Goal: Task Accomplishment & Management: Complete application form

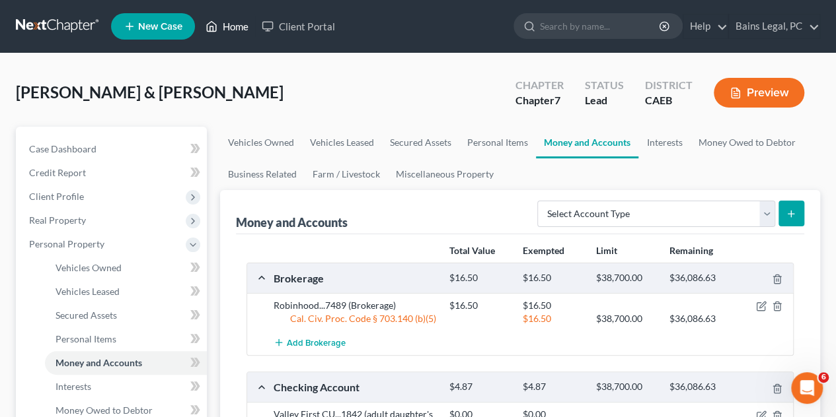
click at [232, 30] on link "Home" at bounding box center [227, 27] width 56 height 24
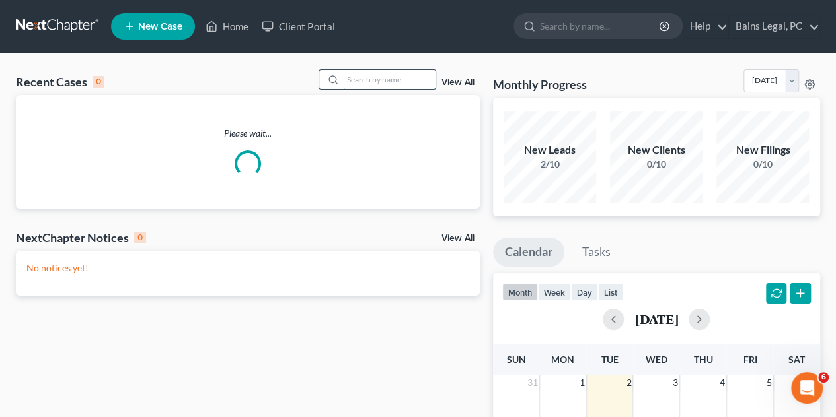
click at [364, 80] on input "search" at bounding box center [389, 79] width 92 height 19
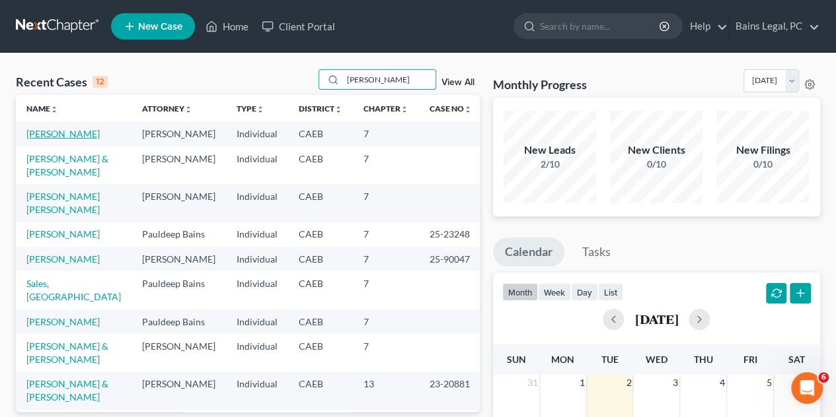
type input "[PERSON_NAME]"
click at [46, 133] on link "[PERSON_NAME]" at bounding box center [62, 133] width 73 height 11
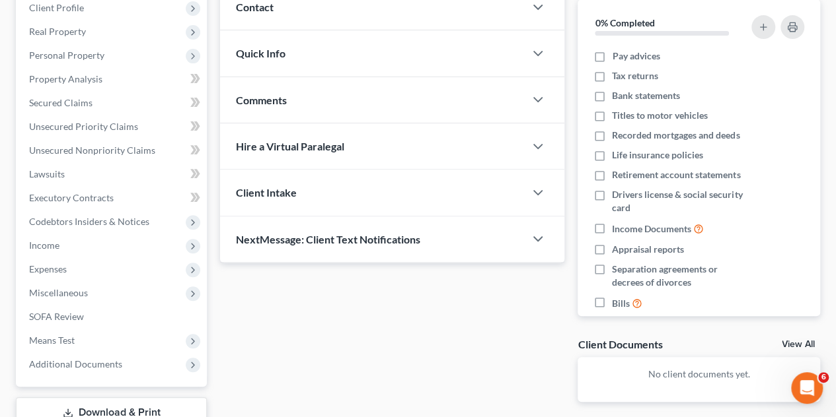
scroll to position [264, 0]
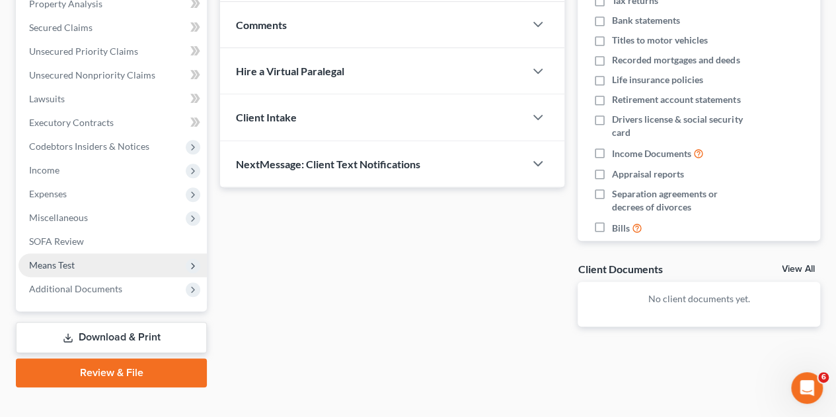
click at [99, 266] on span "Means Test" at bounding box center [112, 266] width 188 height 24
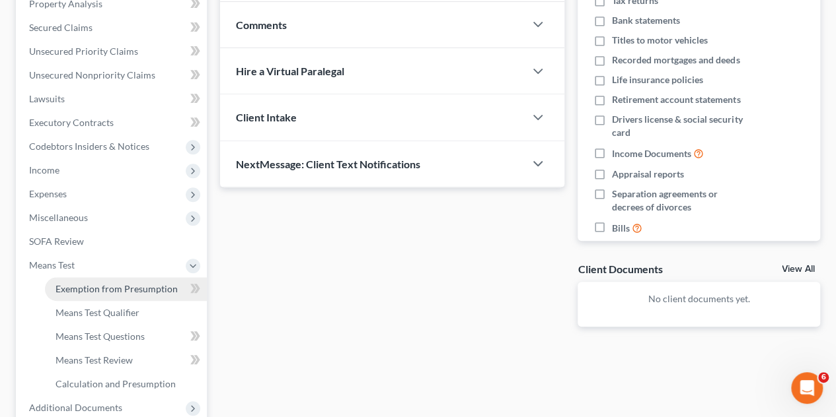
click at [110, 293] on span "Exemption from Presumption" at bounding box center [116, 288] width 122 height 11
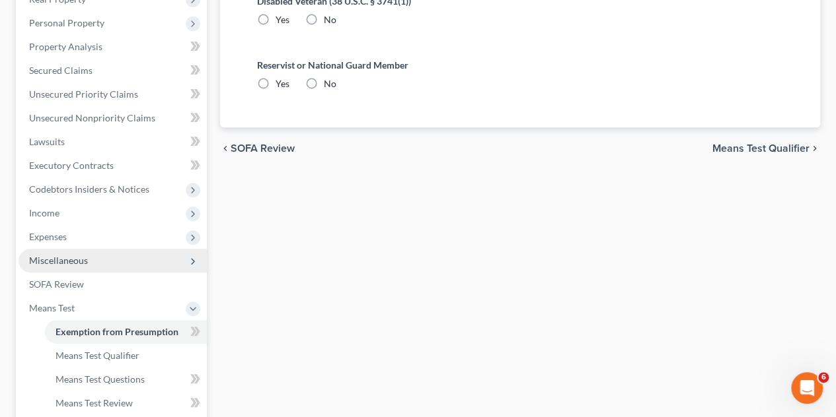
radio input "true"
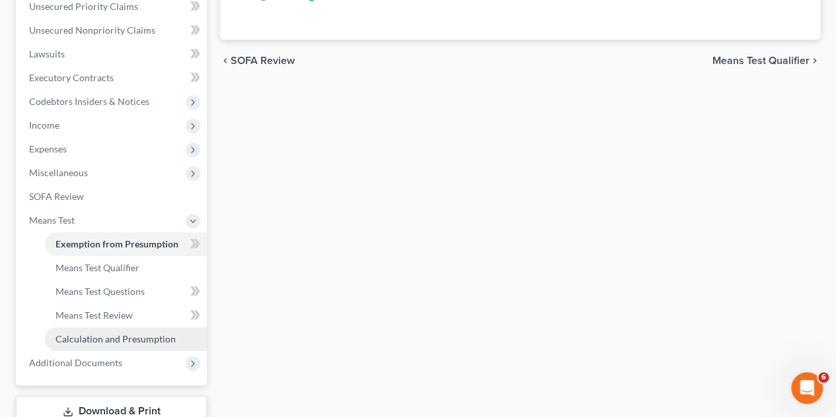
scroll to position [330, 0]
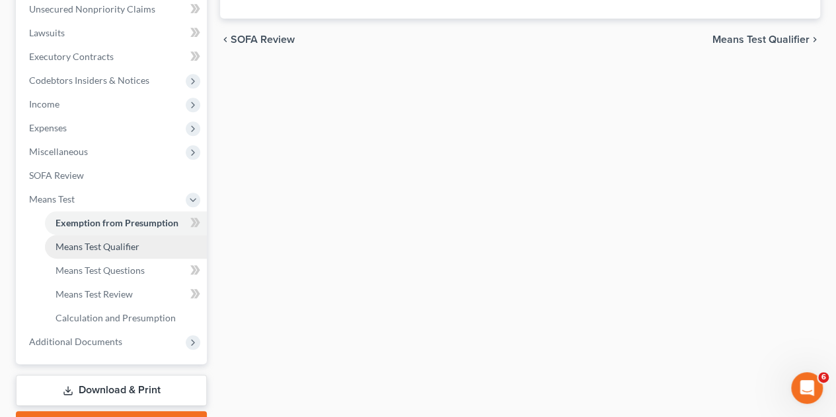
click at [115, 245] on span "Means Test Qualifier" at bounding box center [97, 246] width 84 height 11
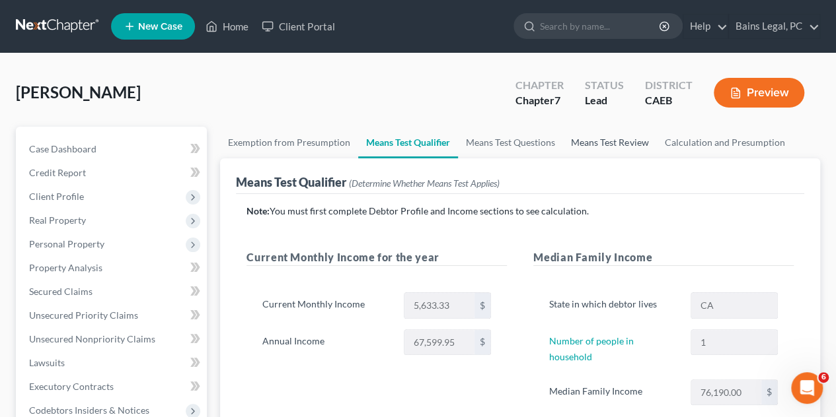
click at [585, 146] on link "Means Test Review" at bounding box center [609, 143] width 93 height 32
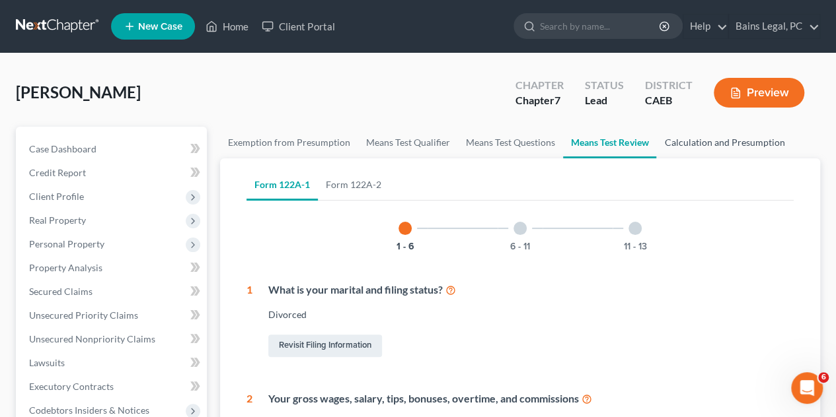
click at [676, 149] on link "Calculation and Presumption" at bounding box center [724, 143] width 136 height 32
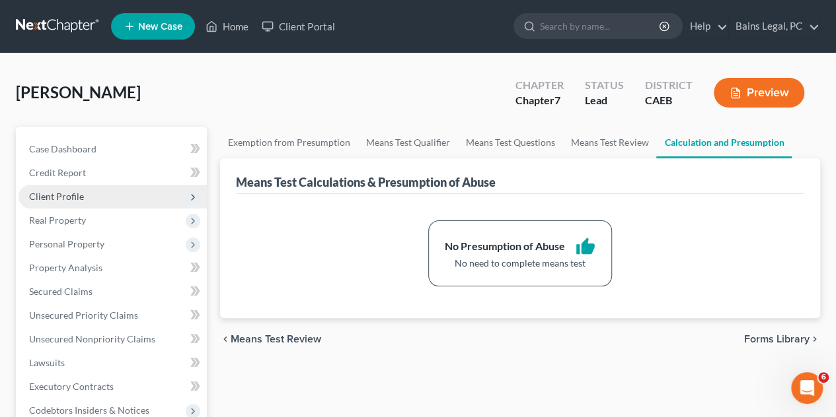
click at [89, 197] on span "Client Profile" at bounding box center [112, 197] width 188 height 24
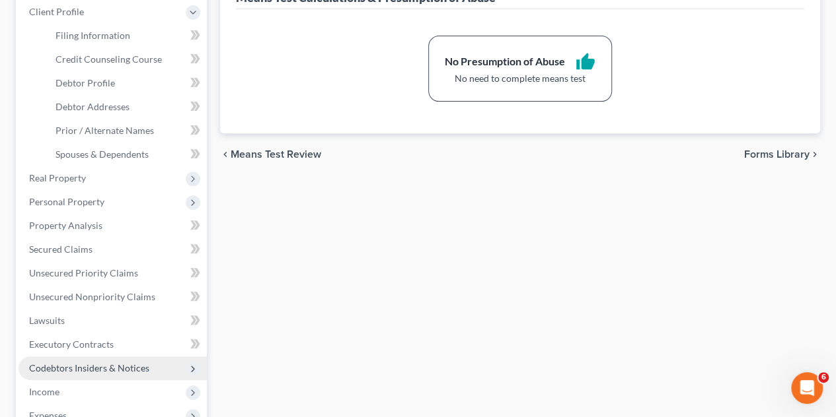
scroll to position [264, 0]
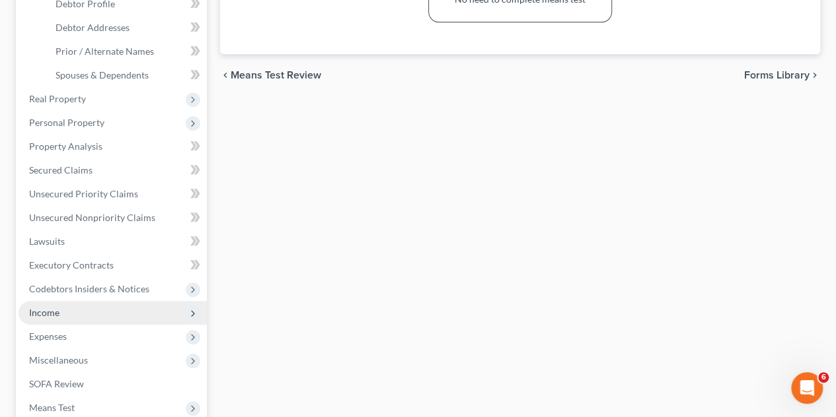
click at [77, 315] on span "Income" at bounding box center [112, 313] width 188 height 24
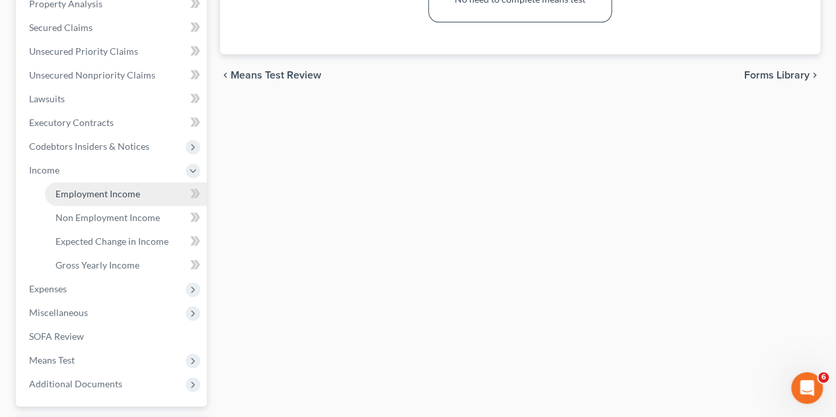
click at [137, 202] on link "Employment Income" at bounding box center [126, 194] width 162 height 24
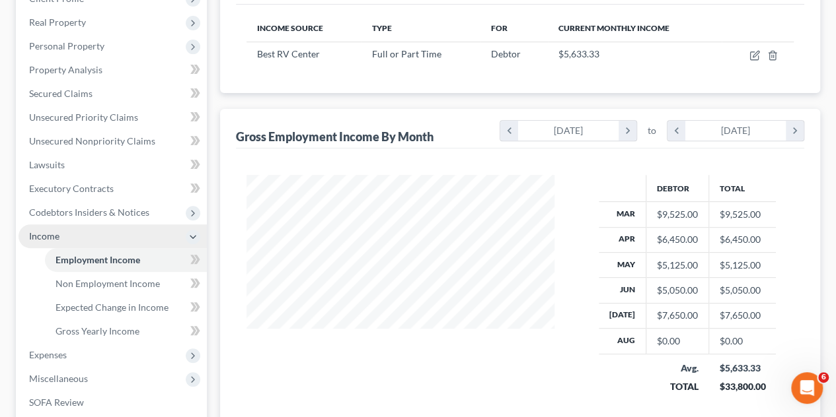
scroll to position [235, 334]
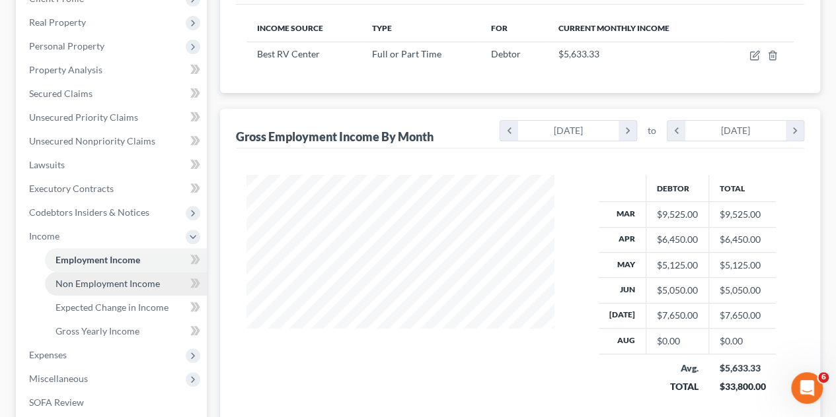
click at [147, 287] on span "Non Employment Income" at bounding box center [107, 283] width 104 height 11
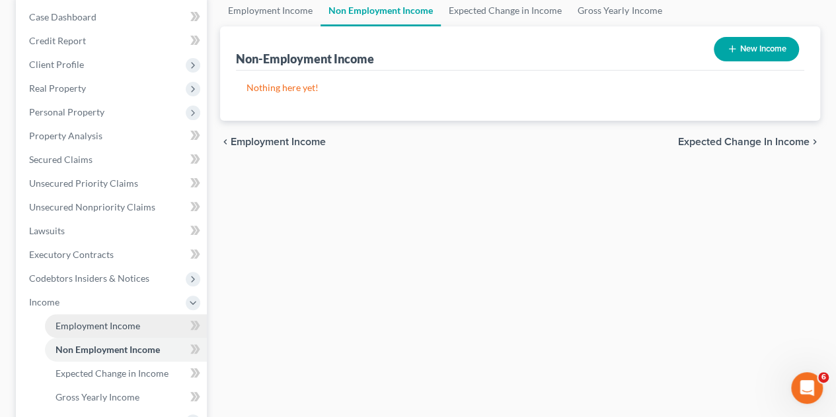
click at [135, 320] on span "Employment Income" at bounding box center [97, 325] width 85 height 11
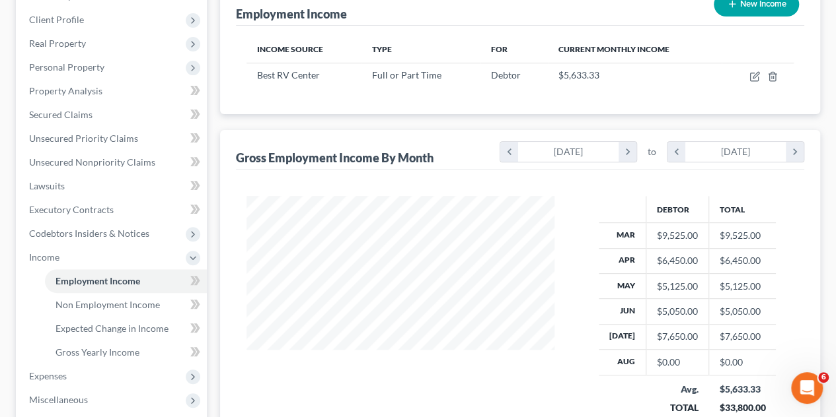
scroll to position [198, 0]
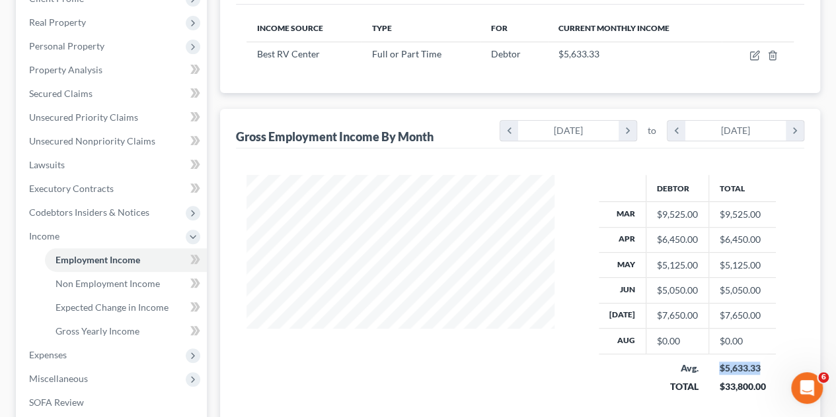
drag, startPoint x: 756, startPoint y: 367, endPoint x: 712, endPoint y: 365, distance: 44.3
click at [712, 365] on td "$5,633.33 $33,800.00" at bounding box center [741, 377] width 67 height 47
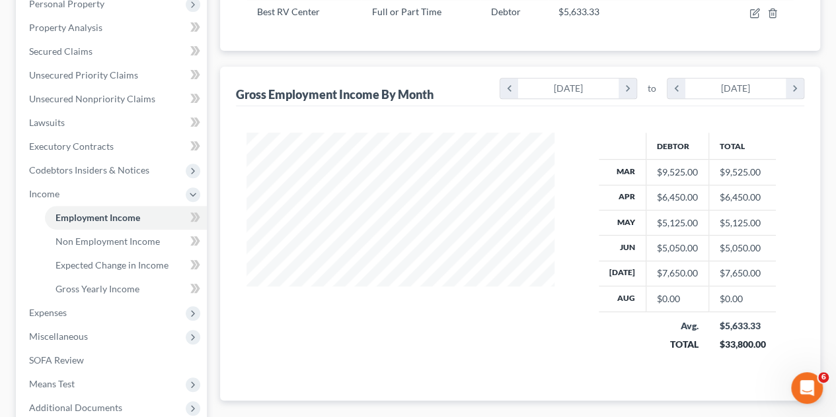
click at [581, 310] on div "Debtor Total Mar $9,525.00 $9,525.00 Apr $6,450.00 $6,450.00 May $5,125.00 $5,1…" at bounding box center [686, 251] width 239 height 236
